Goal: Check status: Check status

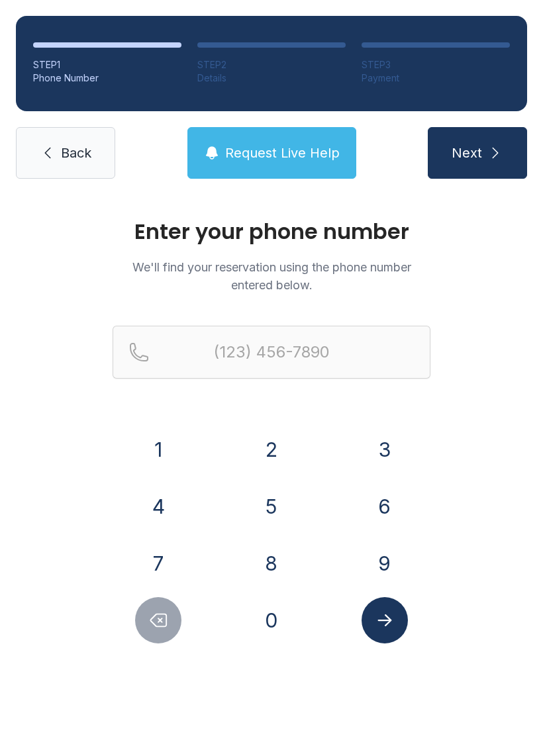
click at [281, 560] on button "8" at bounding box center [271, 563] width 46 height 46
click at [285, 633] on button "0" at bounding box center [271, 620] width 46 height 46
click at [161, 520] on button "4" at bounding box center [158, 506] width 46 height 46
click at [382, 557] on button "9" at bounding box center [385, 563] width 46 height 46
click at [158, 513] on button "4" at bounding box center [158, 506] width 46 height 46
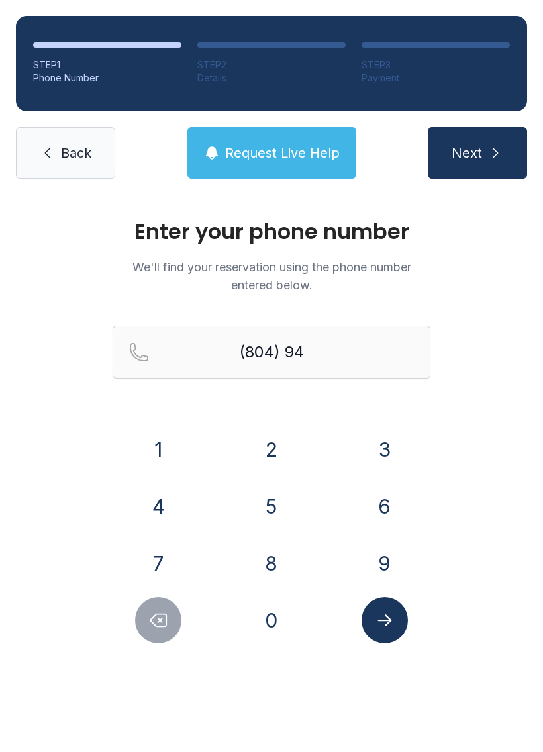
click at [158, 513] on button "4" at bounding box center [158, 506] width 46 height 46
click at [383, 511] on button "6" at bounding box center [385, 506] width 46 height 46
click at [158, 511] on button "4" at bounding box center [158, 506] width 46 height 46
click at [160, 563] on button "7" at bounding box center [158, 563] width 46 height 46
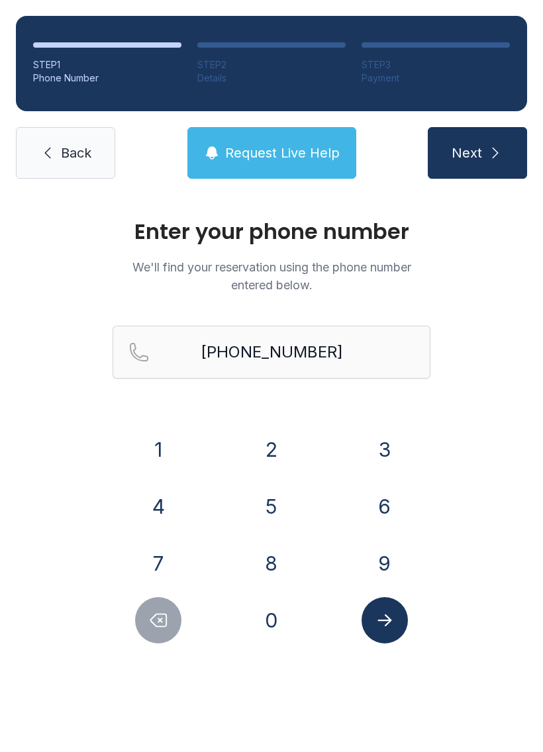
click at [383, 622] on icon "Submit lookup form" at bounding box center [385, 621] width 20 height 20
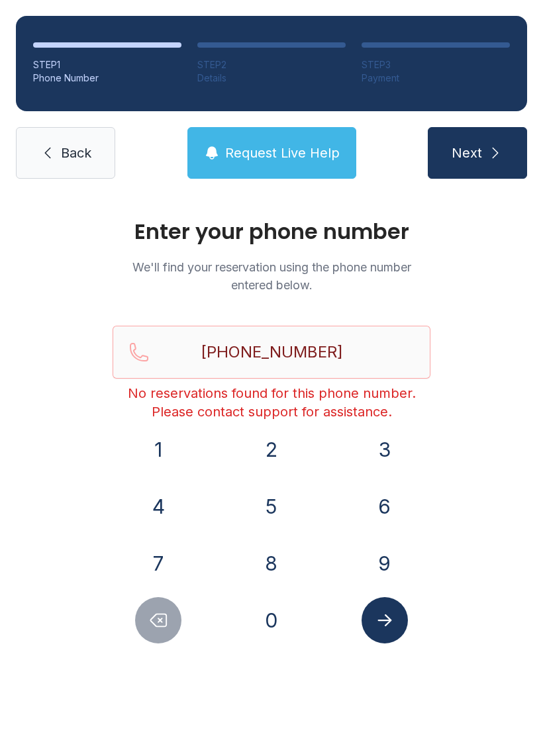
click at [158, 611] on icon "Delete number" at bounding box center [158, 621] width 20 height 20
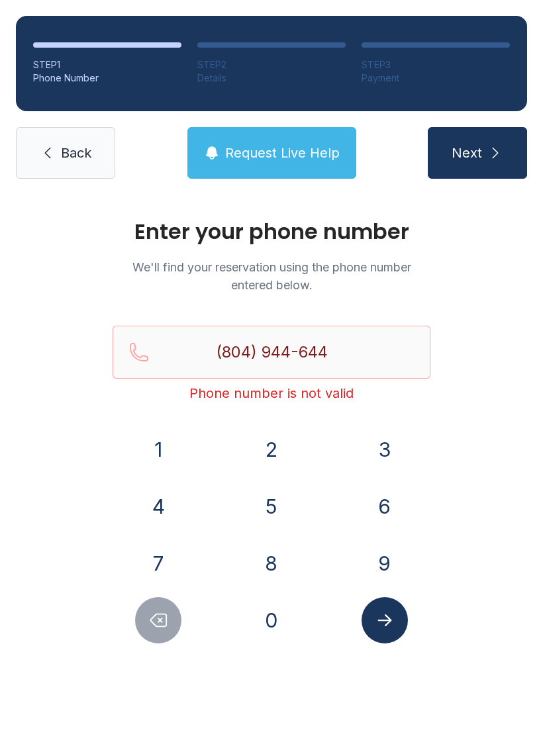
click at [158, 608] on button "Delete number" at bounding box center [158, 620] width 46 height 46
click at [160, 616] on icon "Delete number" at bounding box center [158, 621] width 20 height 20
click at [164, 628] on icon "Delete number" at bounding box center [158, 621] width 20 height 20
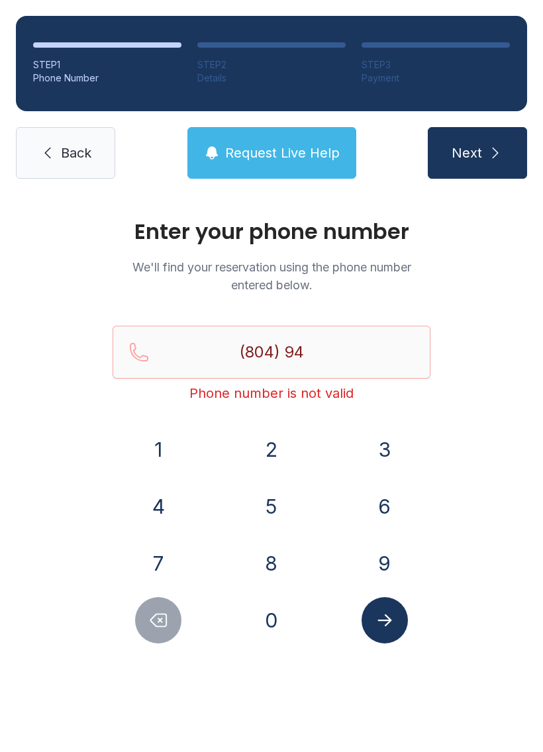
type input "(804) 9"
click at [74, 162] on span "Back" at bounding box center [76, 153] width 30 height 19
